Goal: Book appointment/travel/reservation

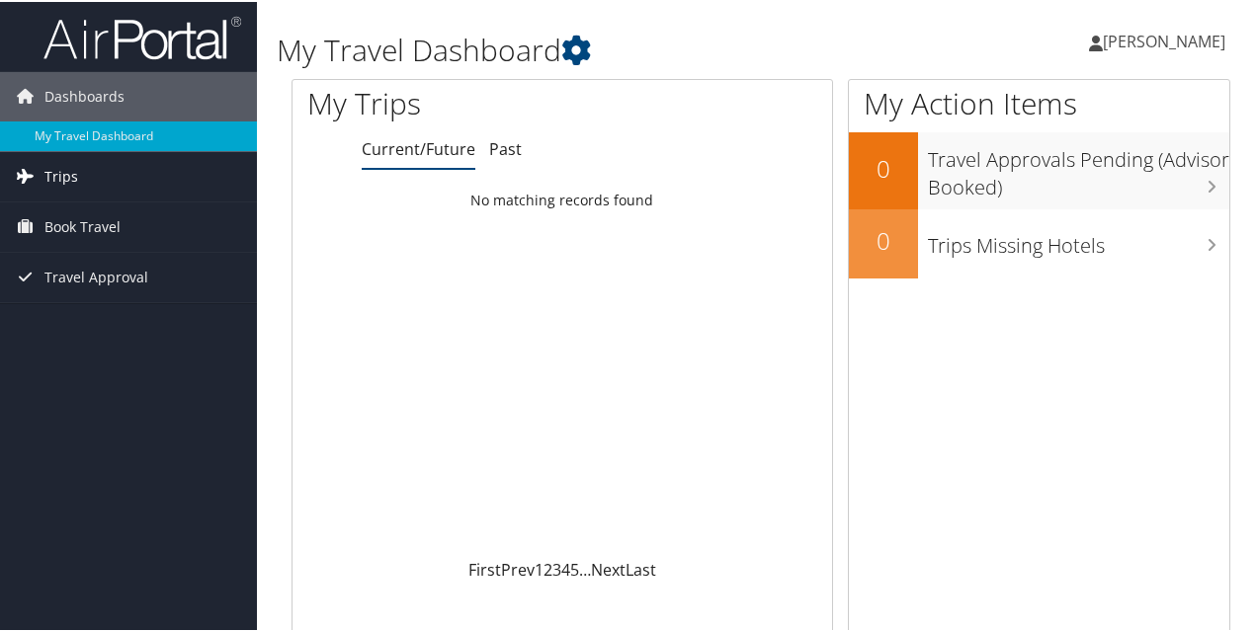
click at [66, 166] on span "Trips" at bounding box center [61, 174] width 34 height 49
click at [60, 314] on span "Book Travel" at bounding box center [82, 313] width 76 height 49
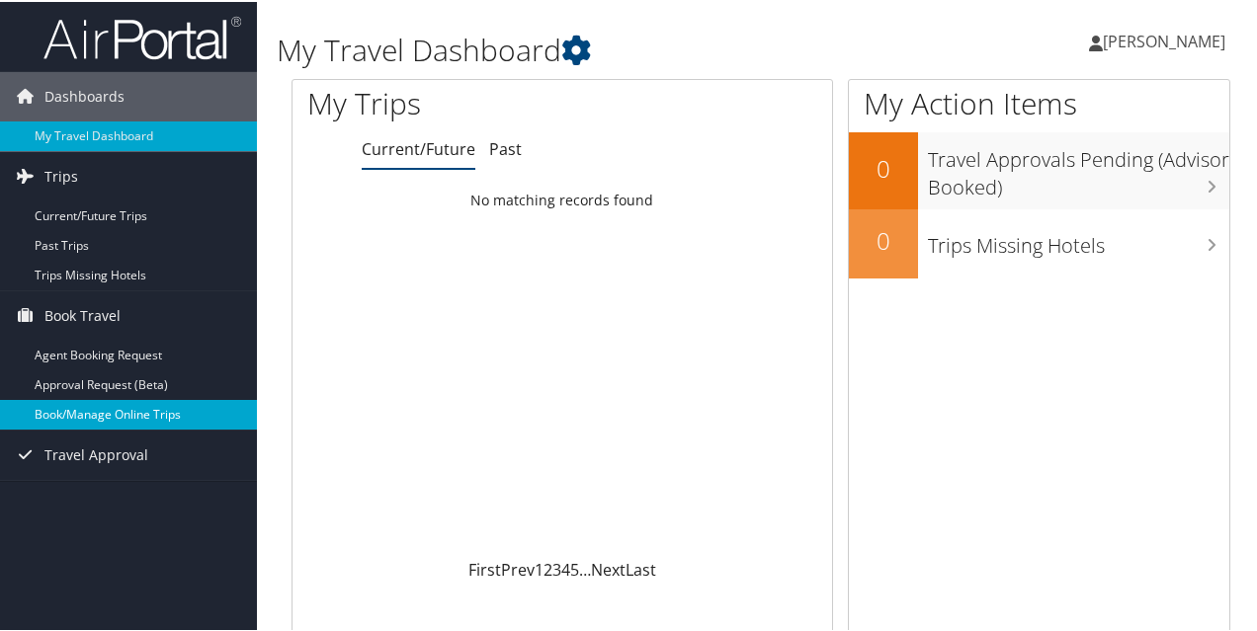
click at [70, 408] on link "Book/Manage Online Trips" at bounding box center [128, 413] width 257 height 30
